Goal: Find specific page/section: Find specific page/section

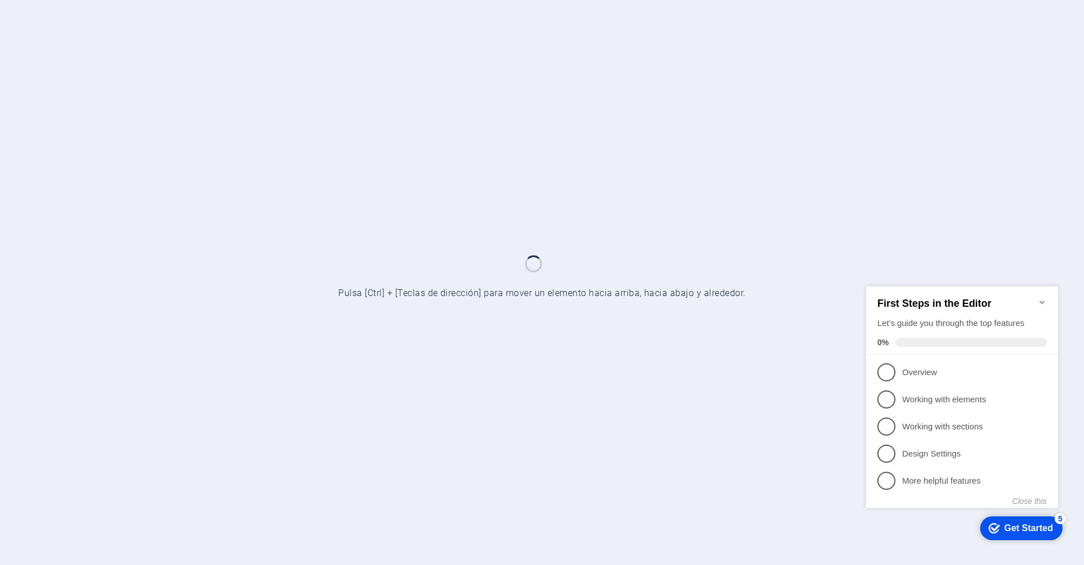
click at [1038, 299] on icon "Minimize checklist" at bounding box center [1042, 301] width 9 height 9
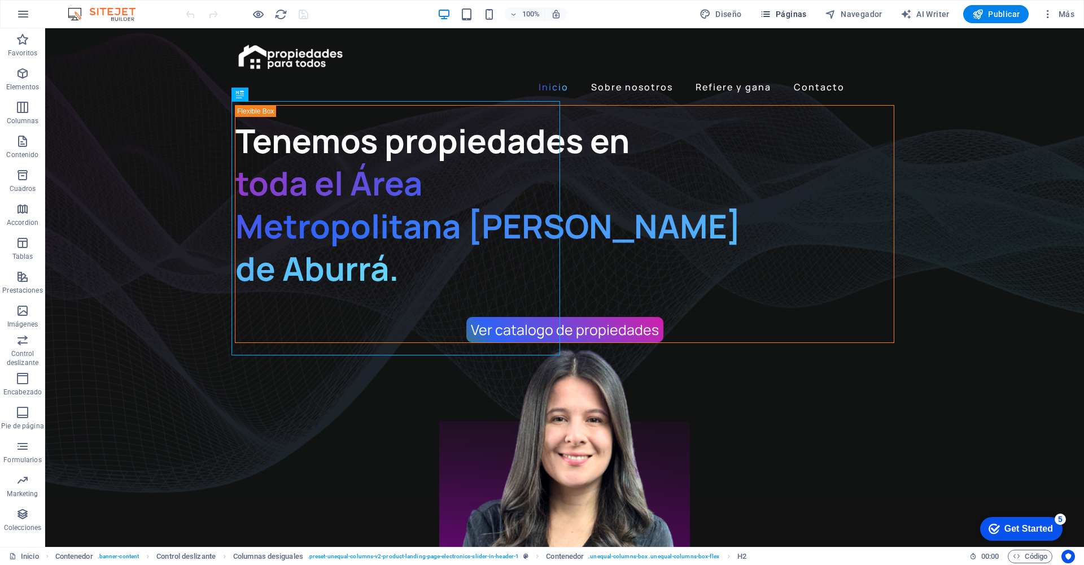
click at [776, 15] on span "Páginas" at bounding box center [783, 13] width 47 height 11
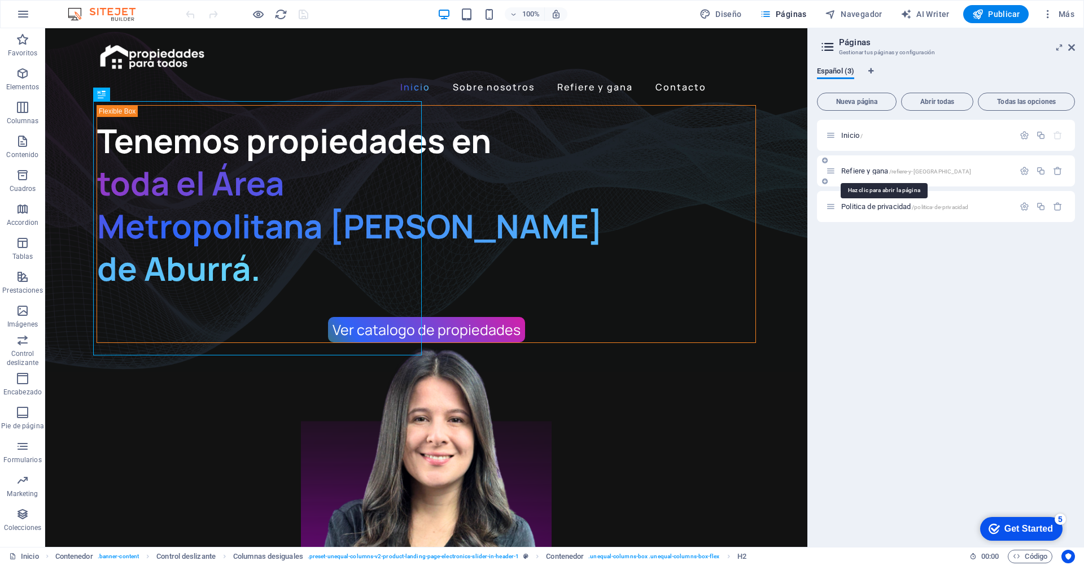
click at [878, 173] on span "Refiere y gana /refiere-y-[GEOGRAPHIC_DATA]" at bounding box center [907, 171] width 130 height 8
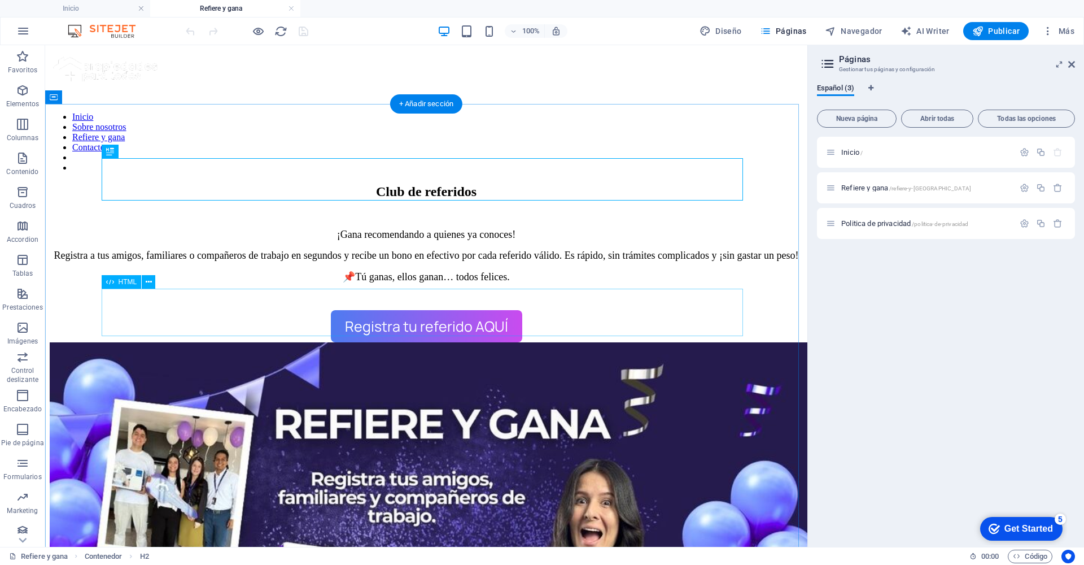
click at [419, 315] on div "Registra tu referido AQUÍ" at bounding box center [426, 326] width 753 height 33
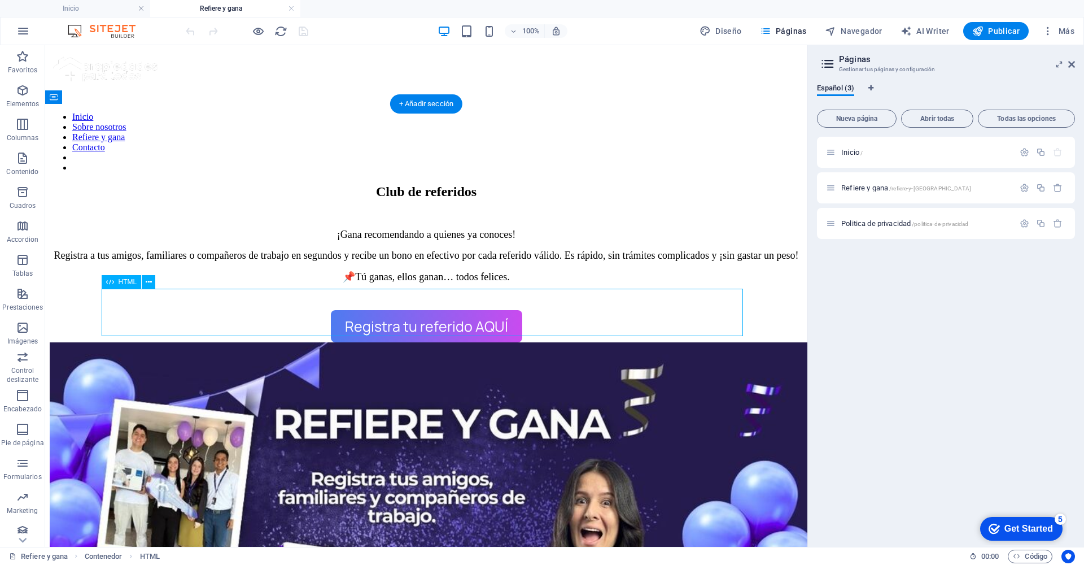
click at [419, 315] on div "Registra tu referido AQUÍ" at bounding box center [426, 326] width 753 height 33
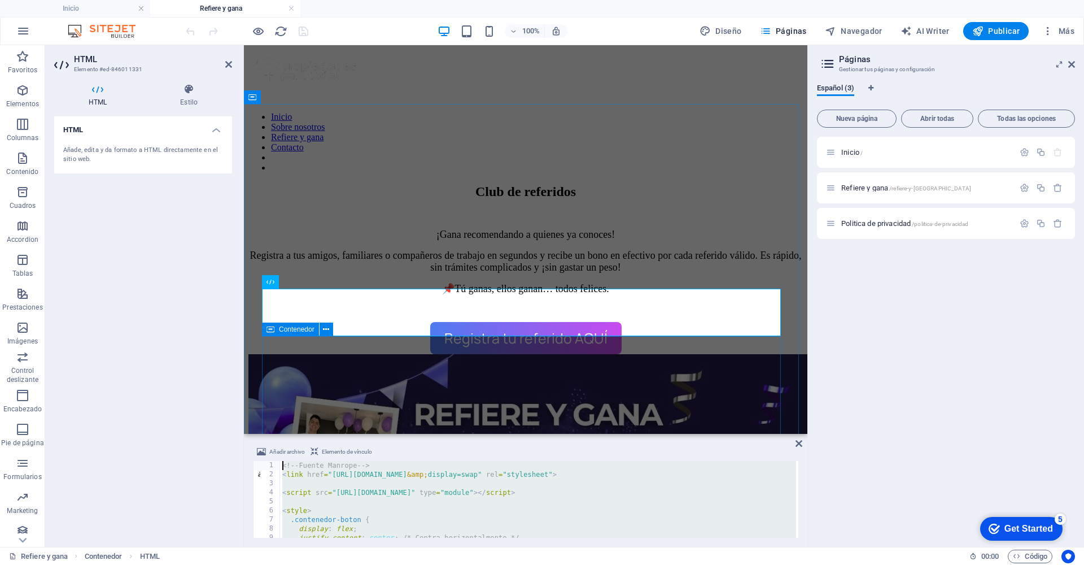
drag, startPoint x: 572, startPoint y: 573, endPoint x: 287, endPoint y: 431, distance: 317.8
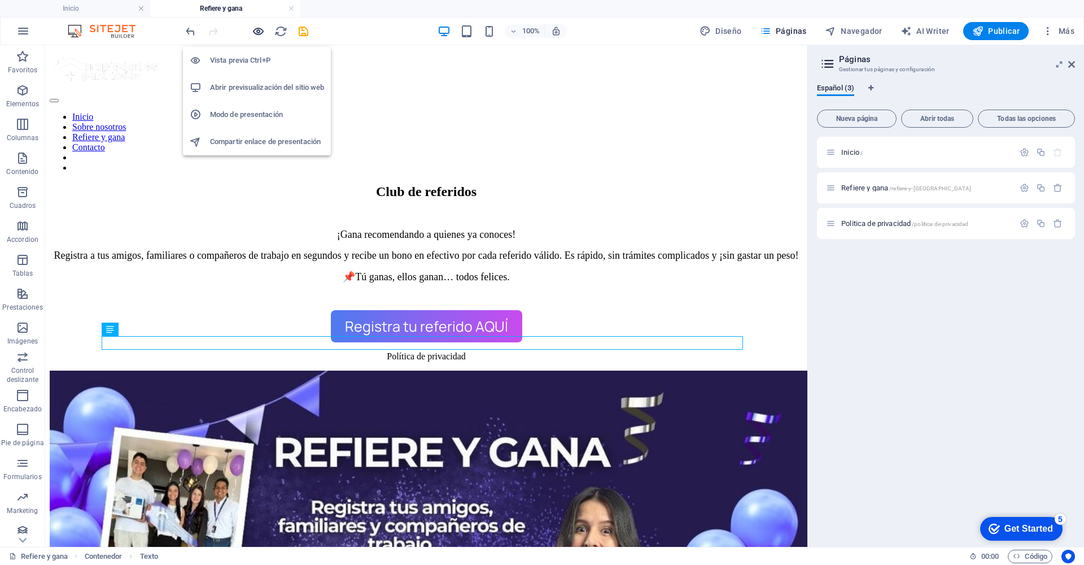
click at [254, 33] on icon "button" at bounding box center [258, 31] width 13 height 13
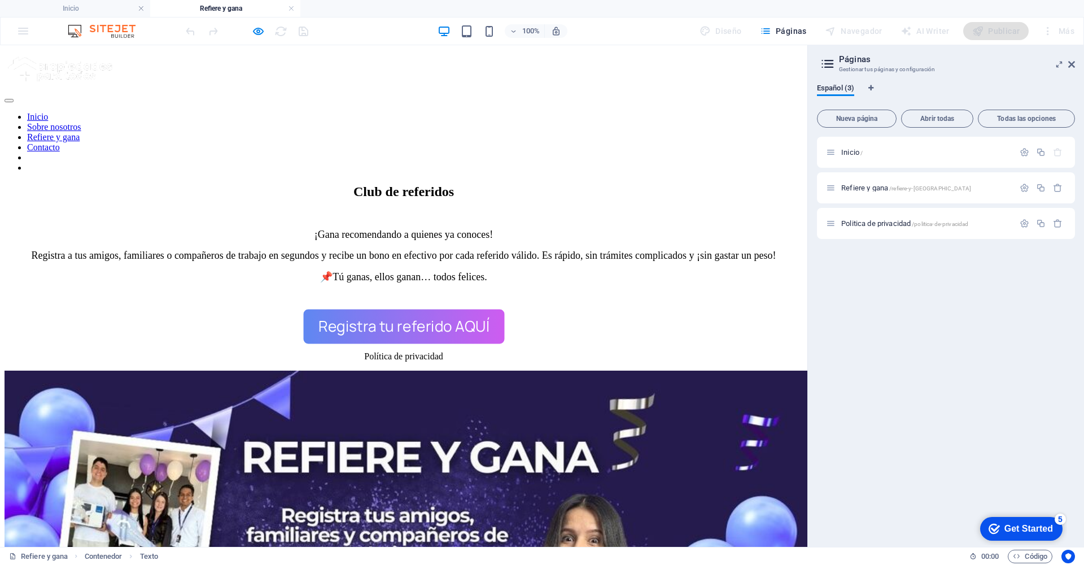
click at [387, 309] on button "Registra tu referido AQUÍ" at bounding box center [403, 326] width 201 height 34
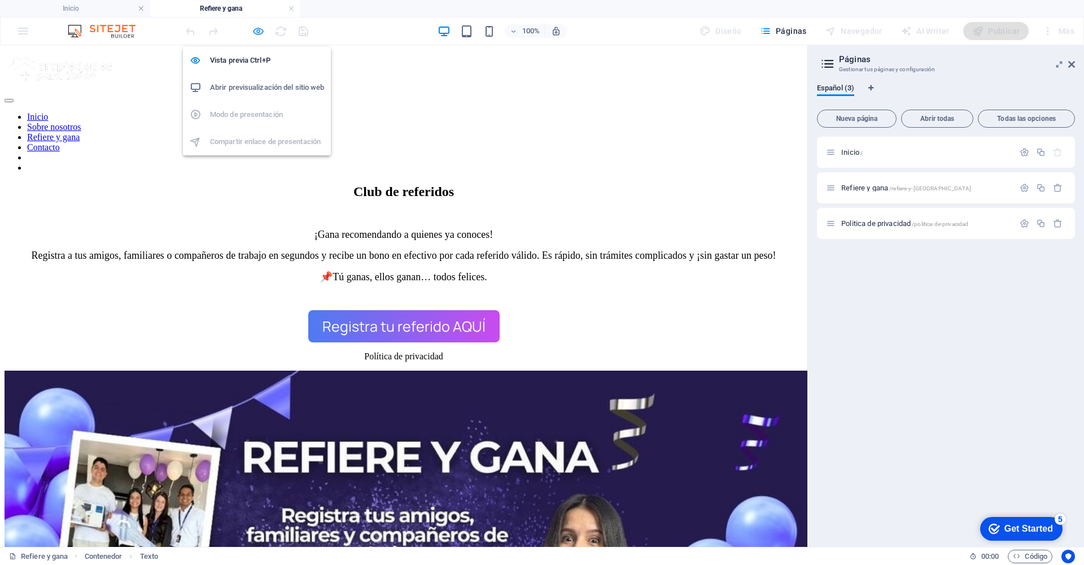
click at [259, 30] on icon "button" at bounding box center [258, 31] width 13 height 13
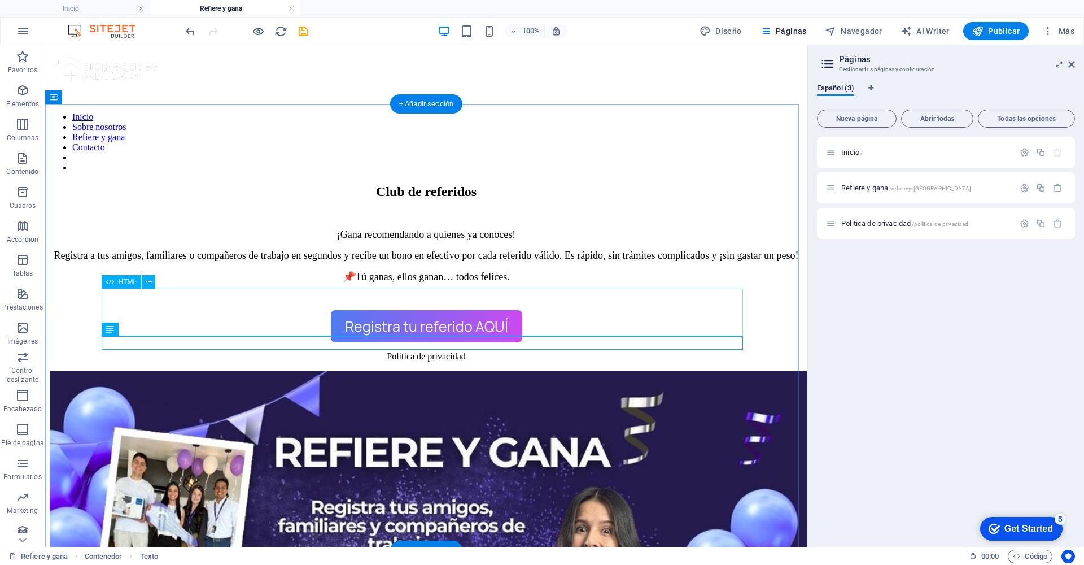
click at [377, 317] on div "Registra tu referido AQUÍ" at bounding box center [426, 326] width 753 height 33
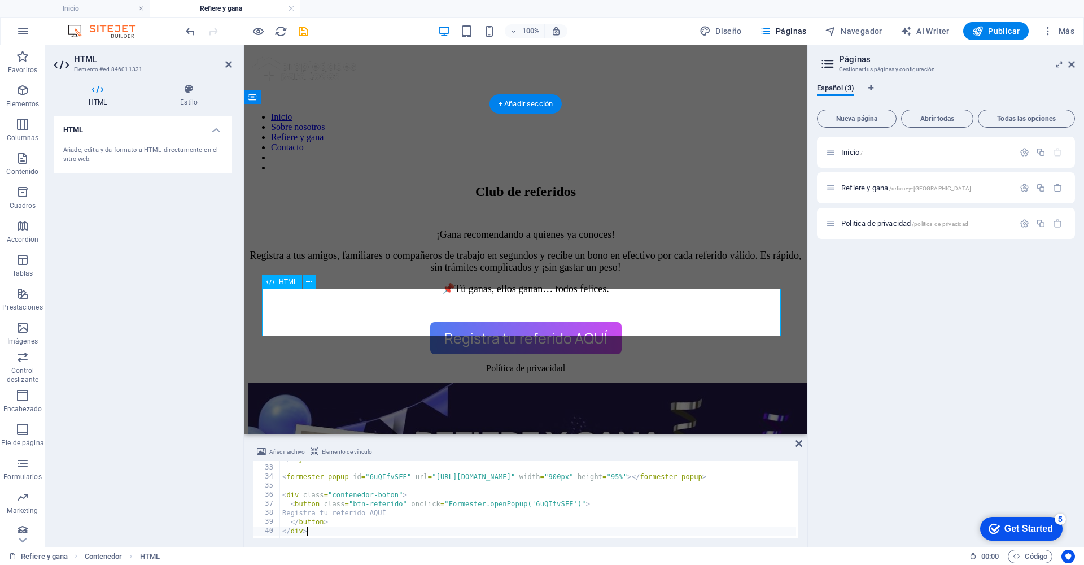
scroll to position [287, 0]
click at [469, 324] on div "Registra tu referido AQUÍ" at bounding box center [526, 338] width 555 height 33
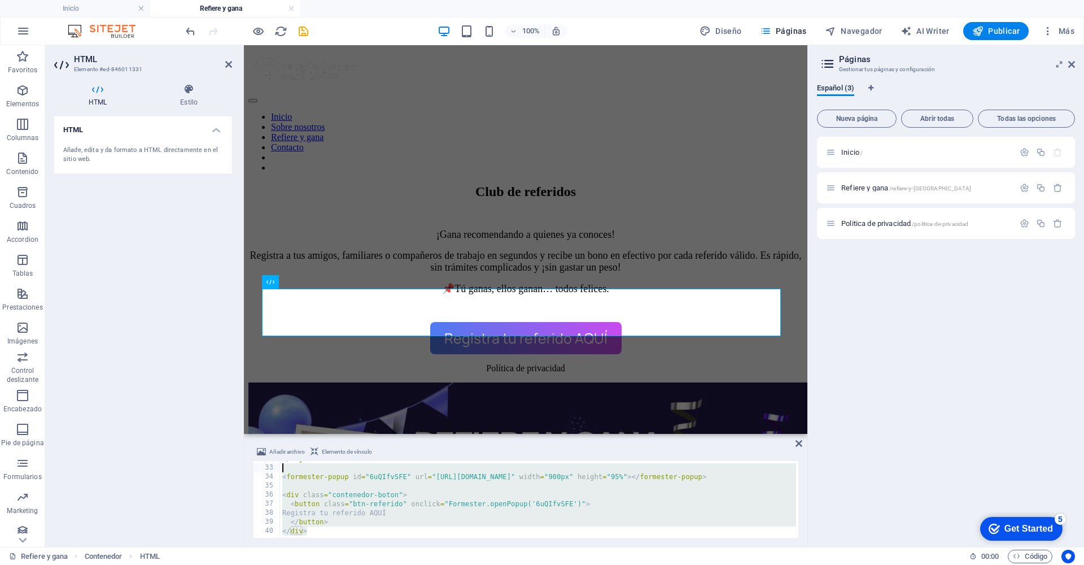
scroll to position [0, 0]
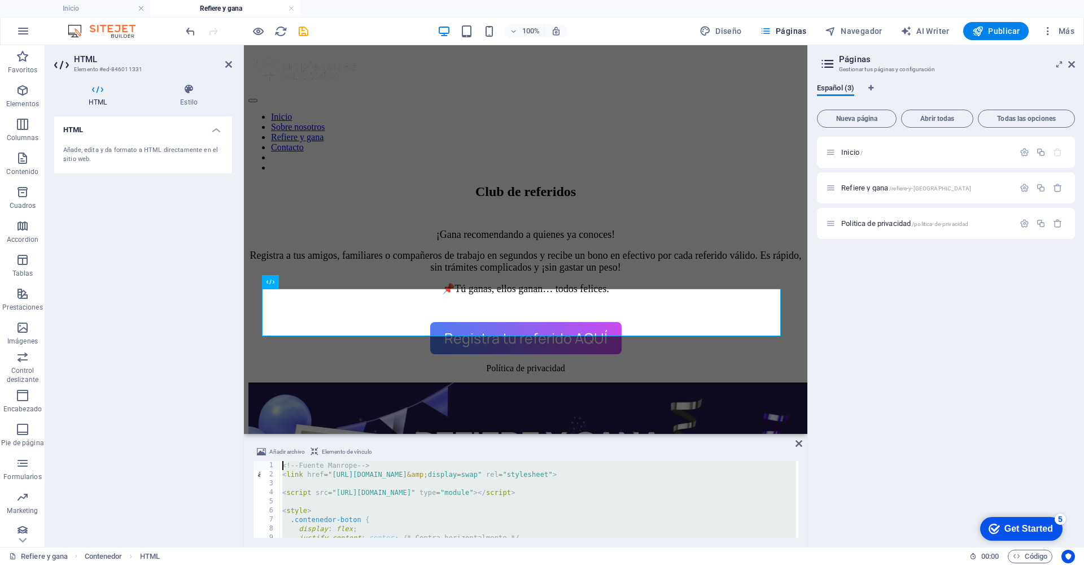
drag, startPoint x: 329, startPoint y: 528, endPoint x: 223, endPoint y: 399, distance: 167.0
click at [223, 399] on div "HTML Elemento #ed-846011331 HTML Estilo HTML Añade, edita y da formato a HTML d…" at bounding box center [426, 296] width 763 height 502
type textarea "<!-- Fuente Manrope --> <link href="[URL][DOMAIN_NAME]" rel="stylesheet">"
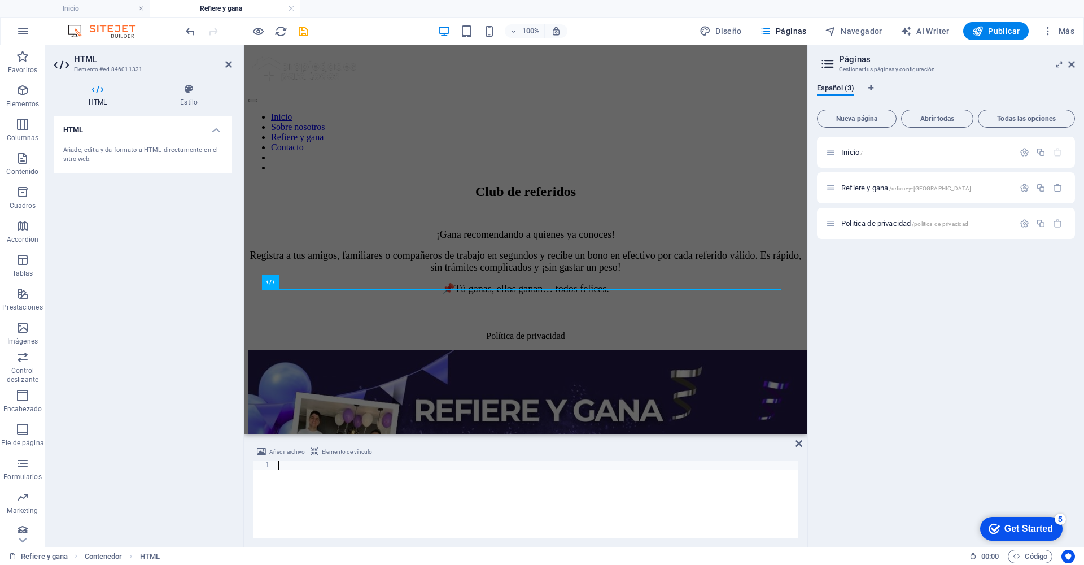
paste textarea
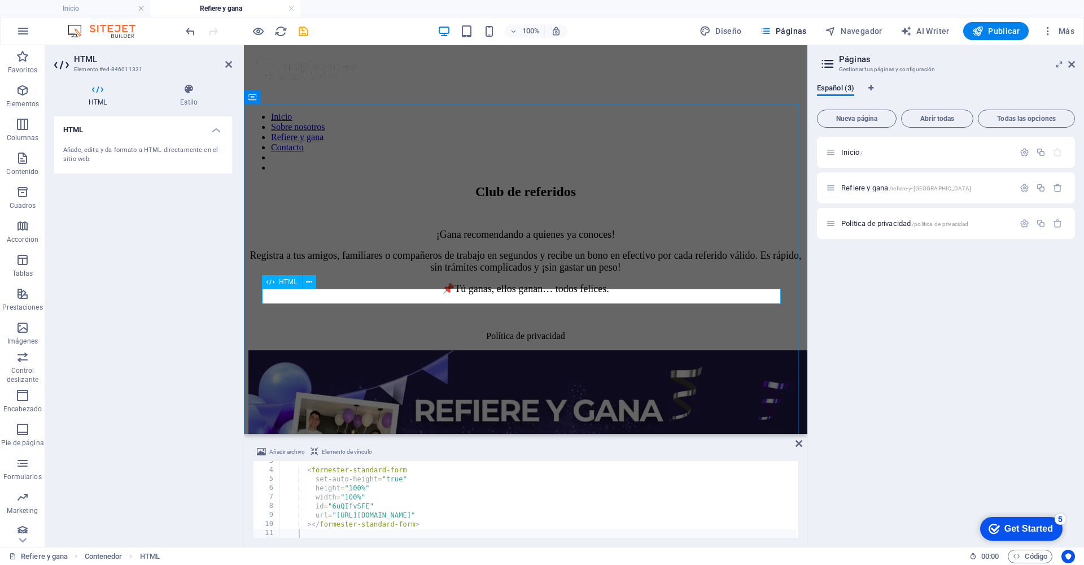
click at [596, 322] on div at bounding box center [526, 322] width 555 height 0
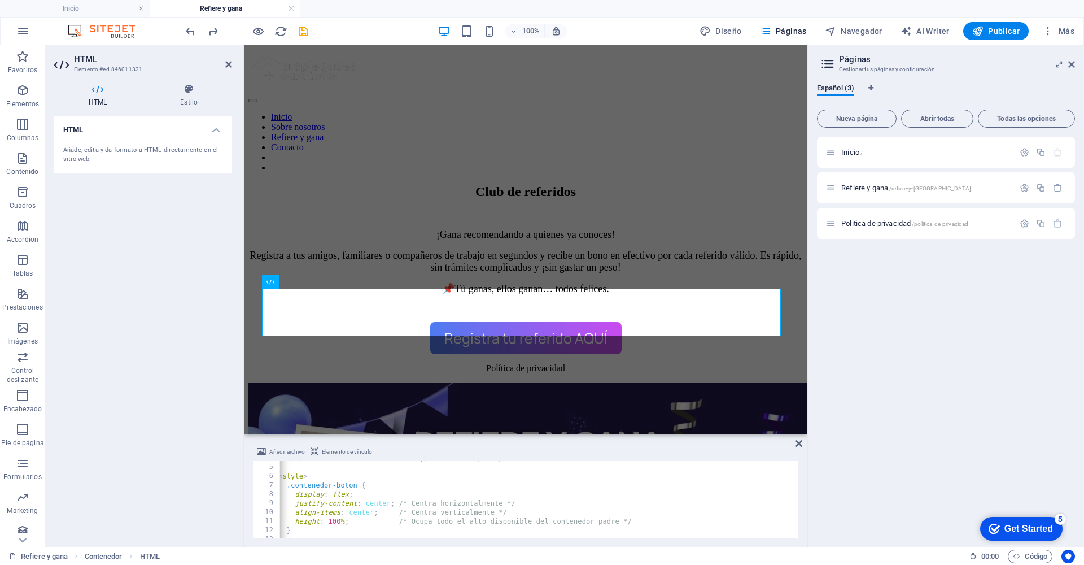
scroll to position [0, 0]
